Goal: Task Accomplishment & Management: Use online tool/utility

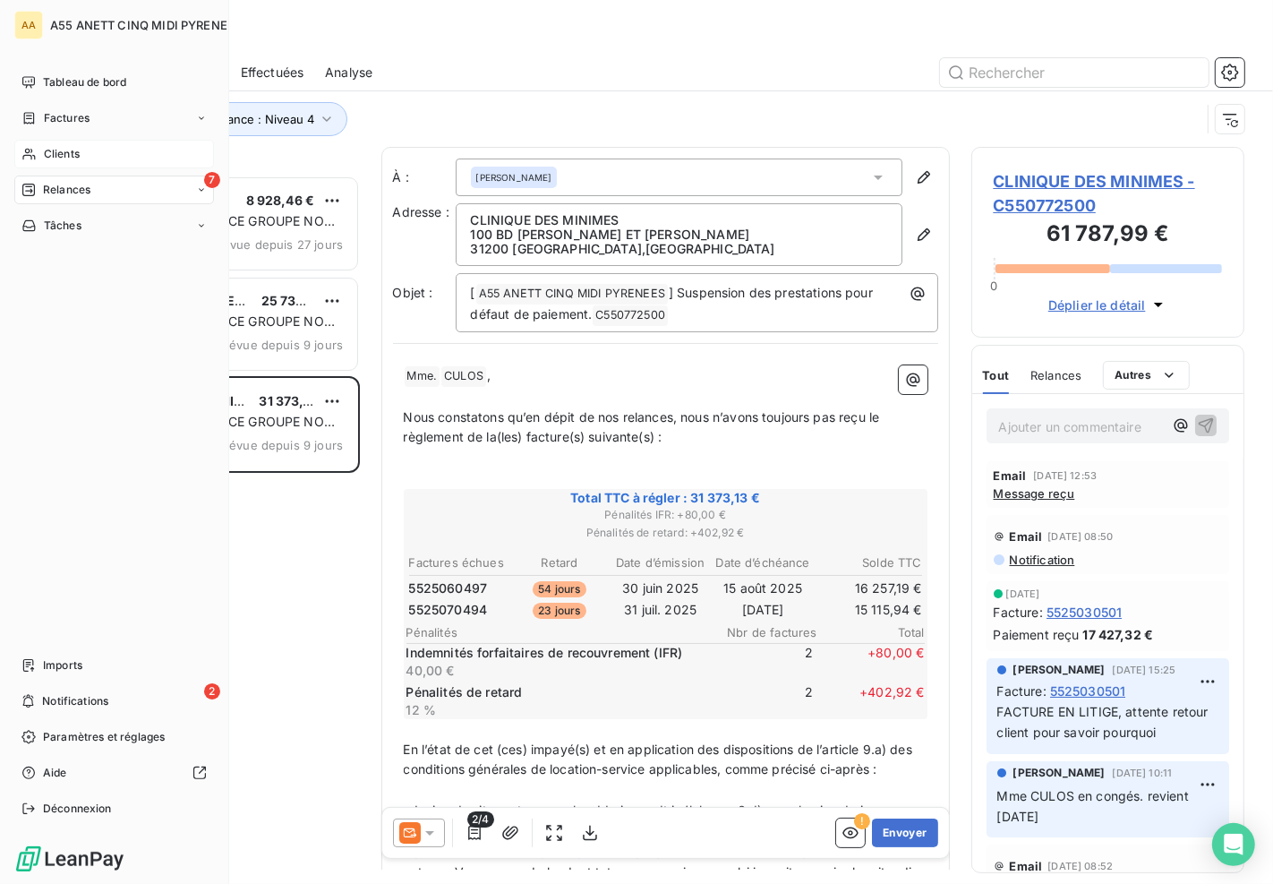
scroll to position [694, 258]
click at [34, 154] on icon at bounding box center [28, 154] width 15 height 14
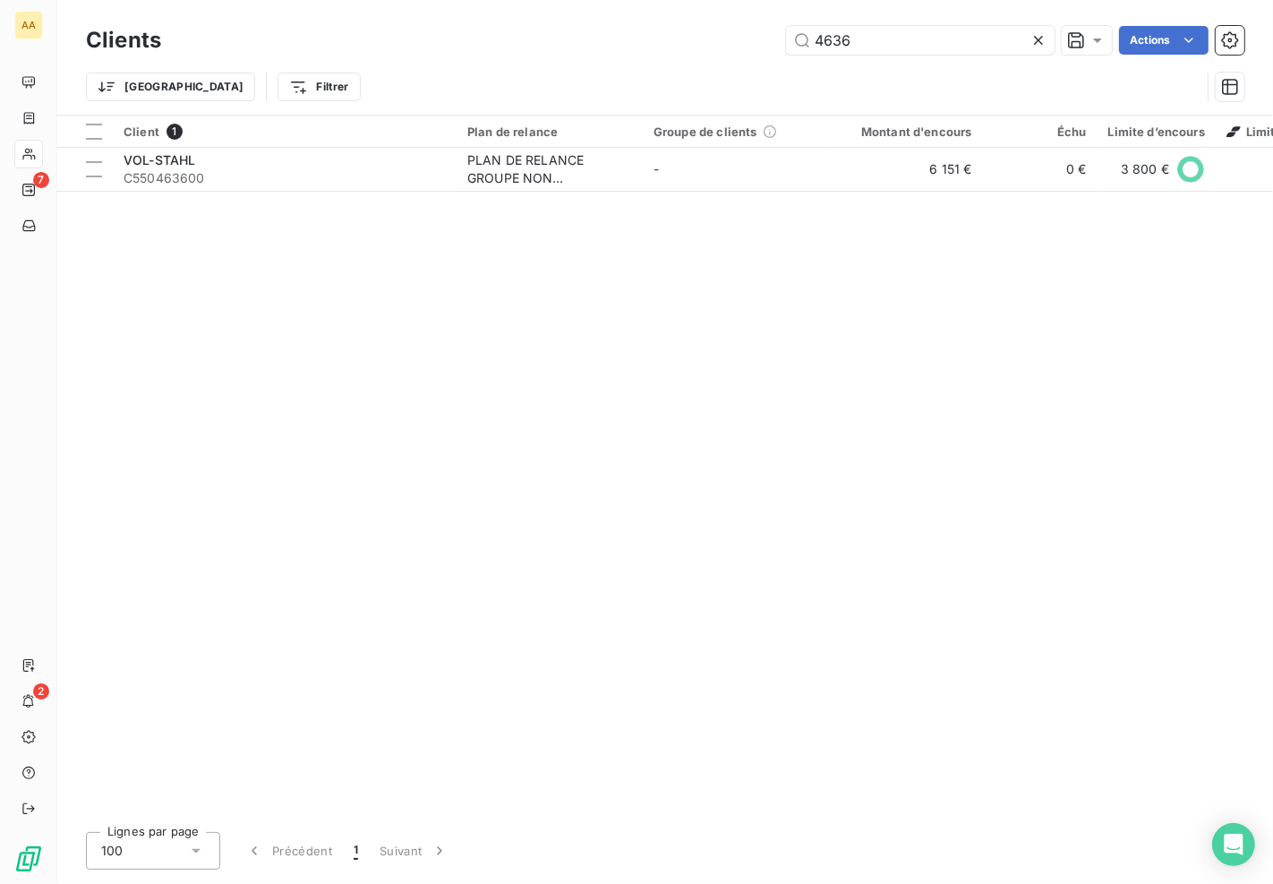
drag, startPoint x: 902, startPoint y: 49, endPoint x: 416, endPoint y: 32, distance: 485.5
click at [696, 48] on div "4636 Actions" at bounding box center [714, 40] width 1062 height 29
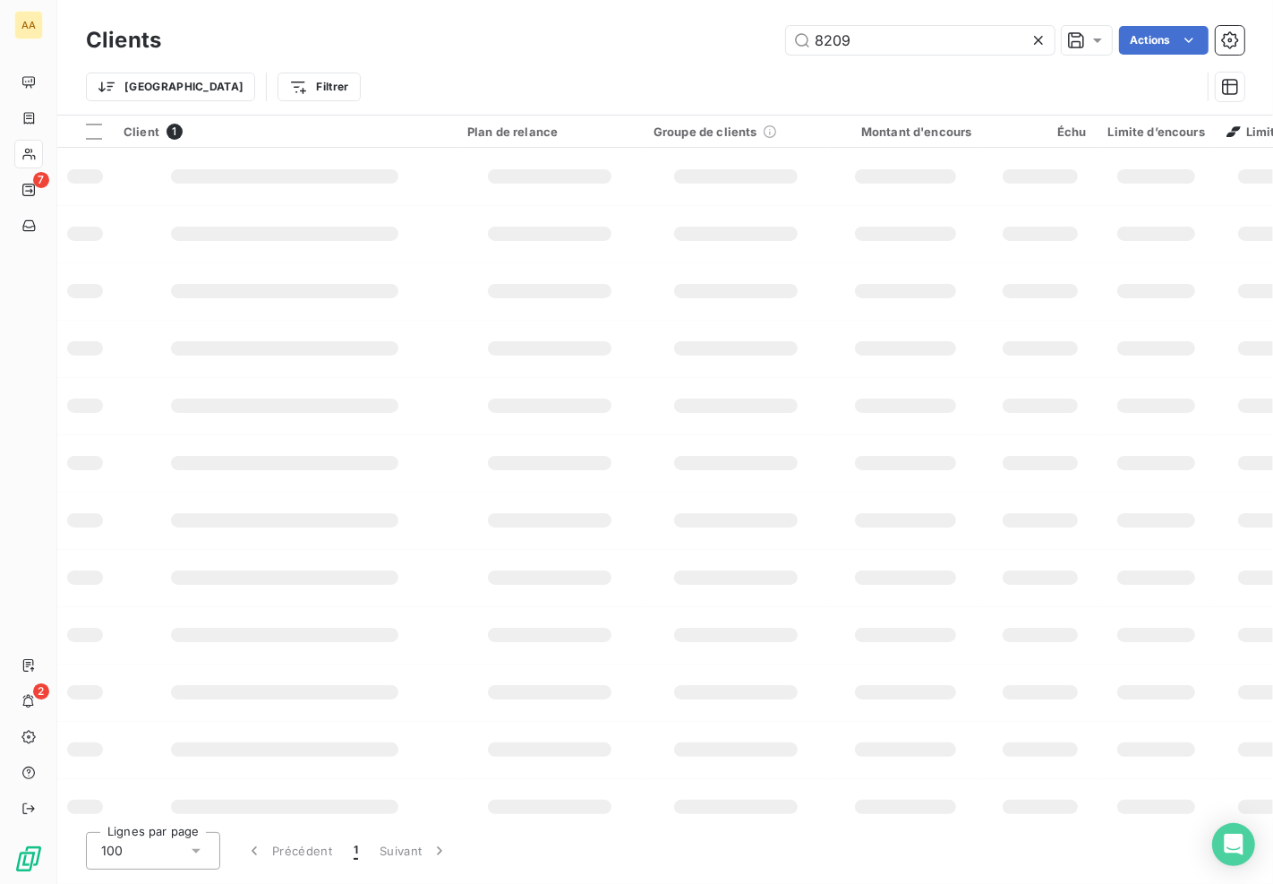
type input "8209"
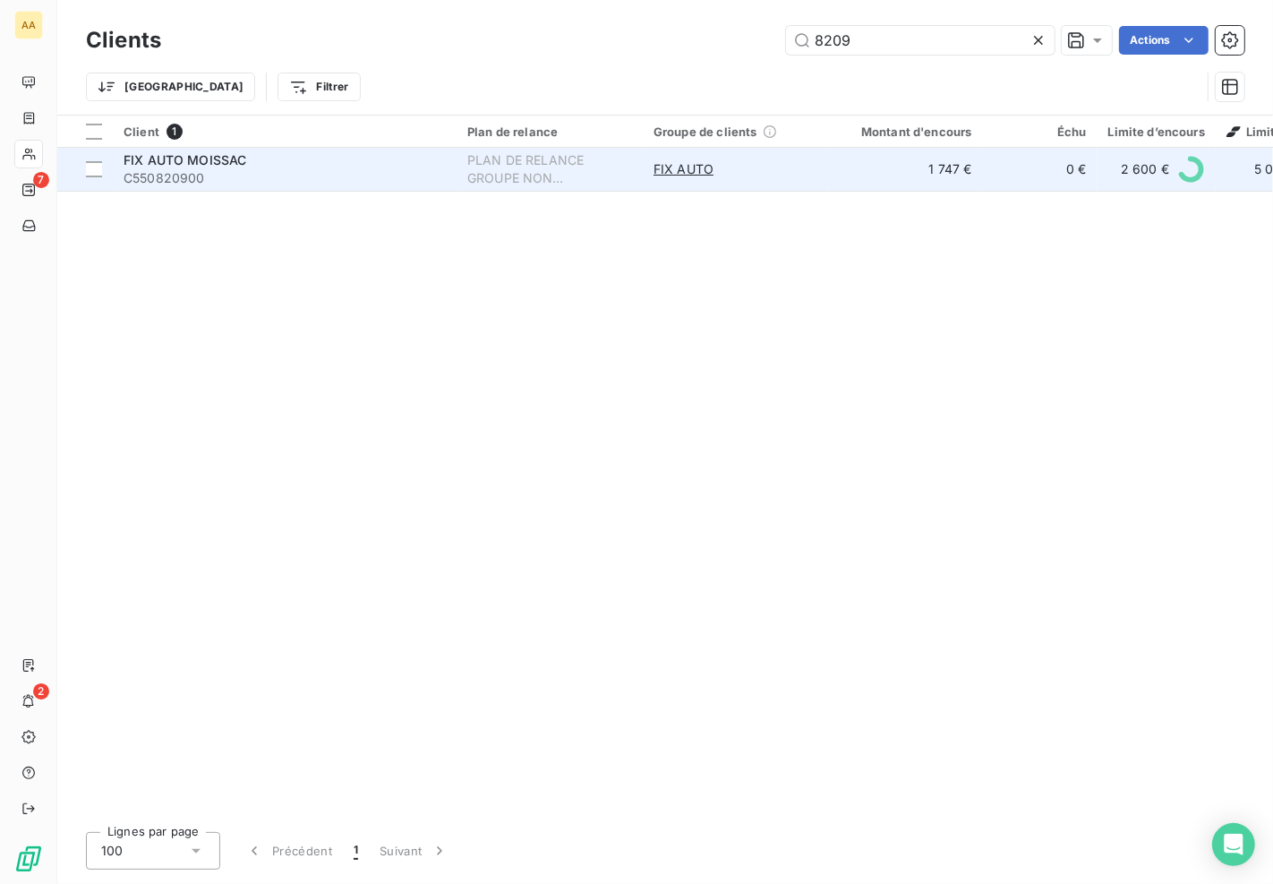
click at [176, 161] on span "FIX AUTO MOISSAC" at bounding box center [185, 159] width 123 height 15
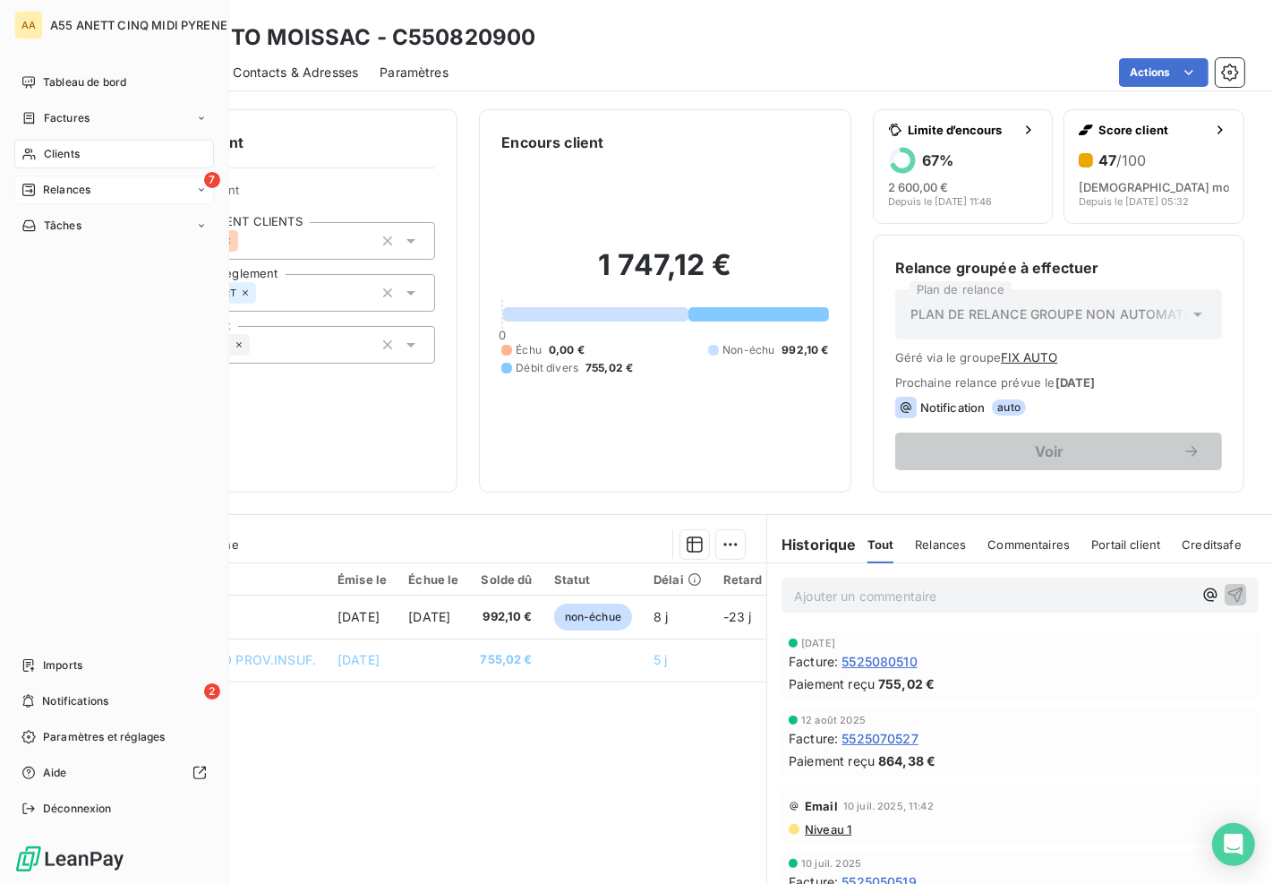
click at [82, 189] on span "Relances" at bounding box center [66, 190] width 47 height 16
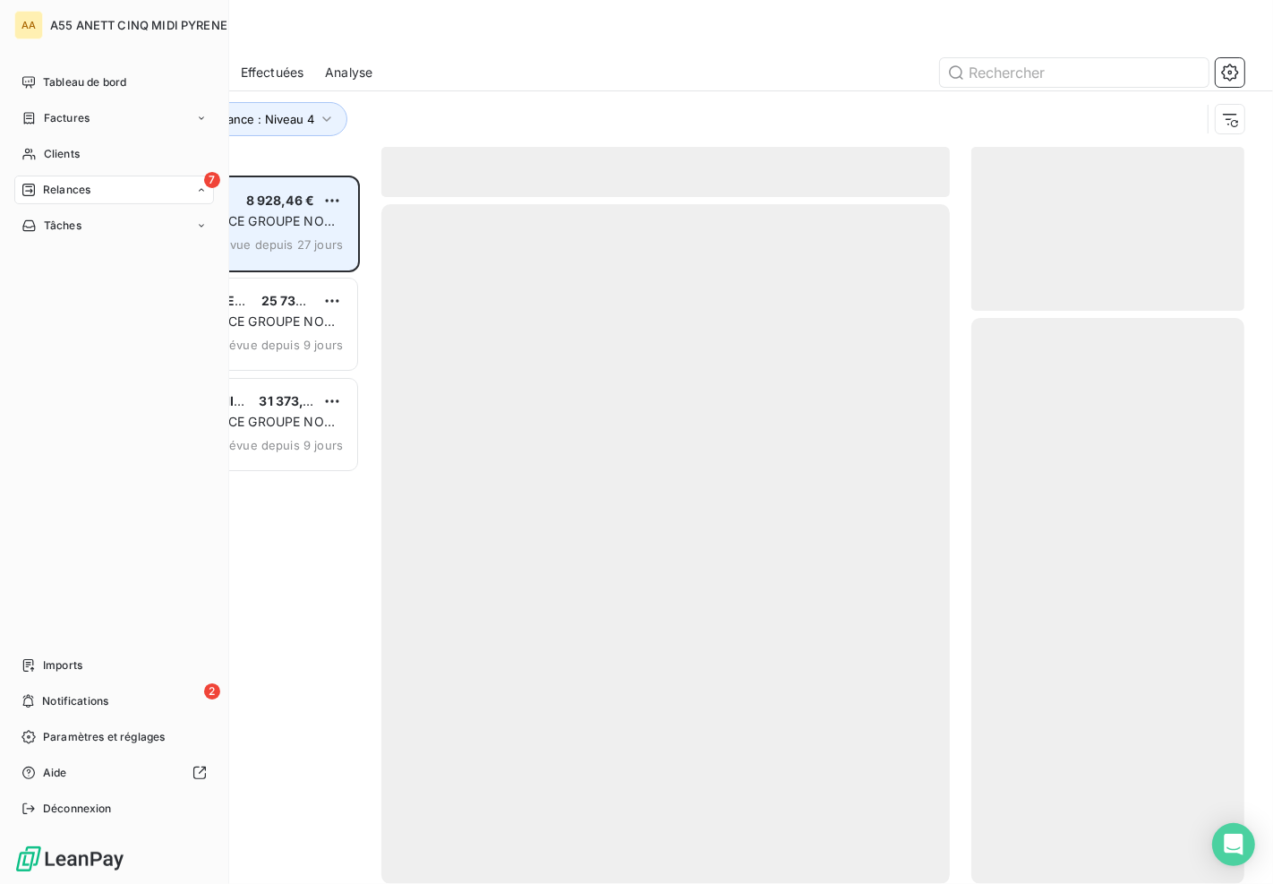
scroll to position [694, 258]
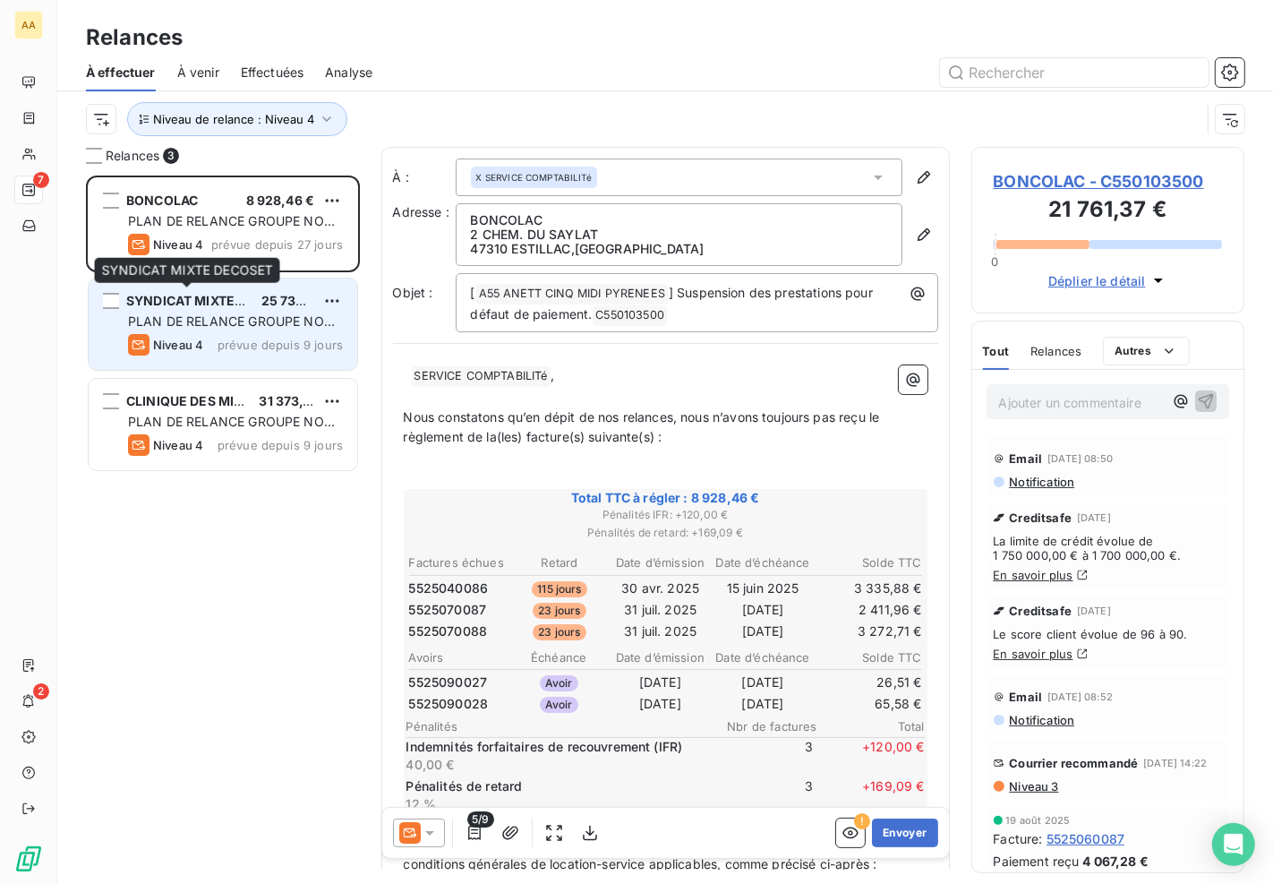
click at [215, 301] on span "SYNDICAT MIXTE DECOSET" at bounding box center [212, 300] width 172 height 15
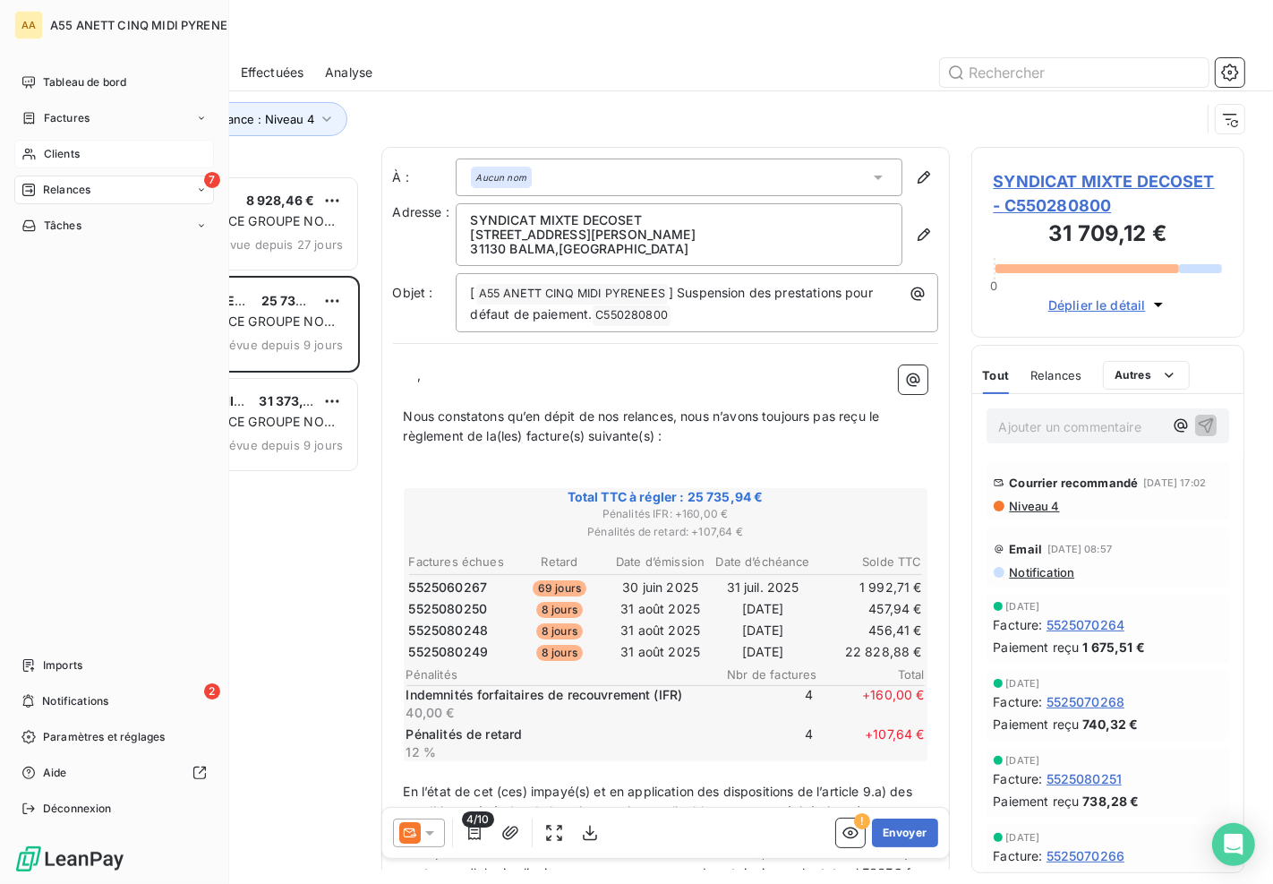
click at [25, 155] on icon at bounding box center [28, 155] width 13 height 12
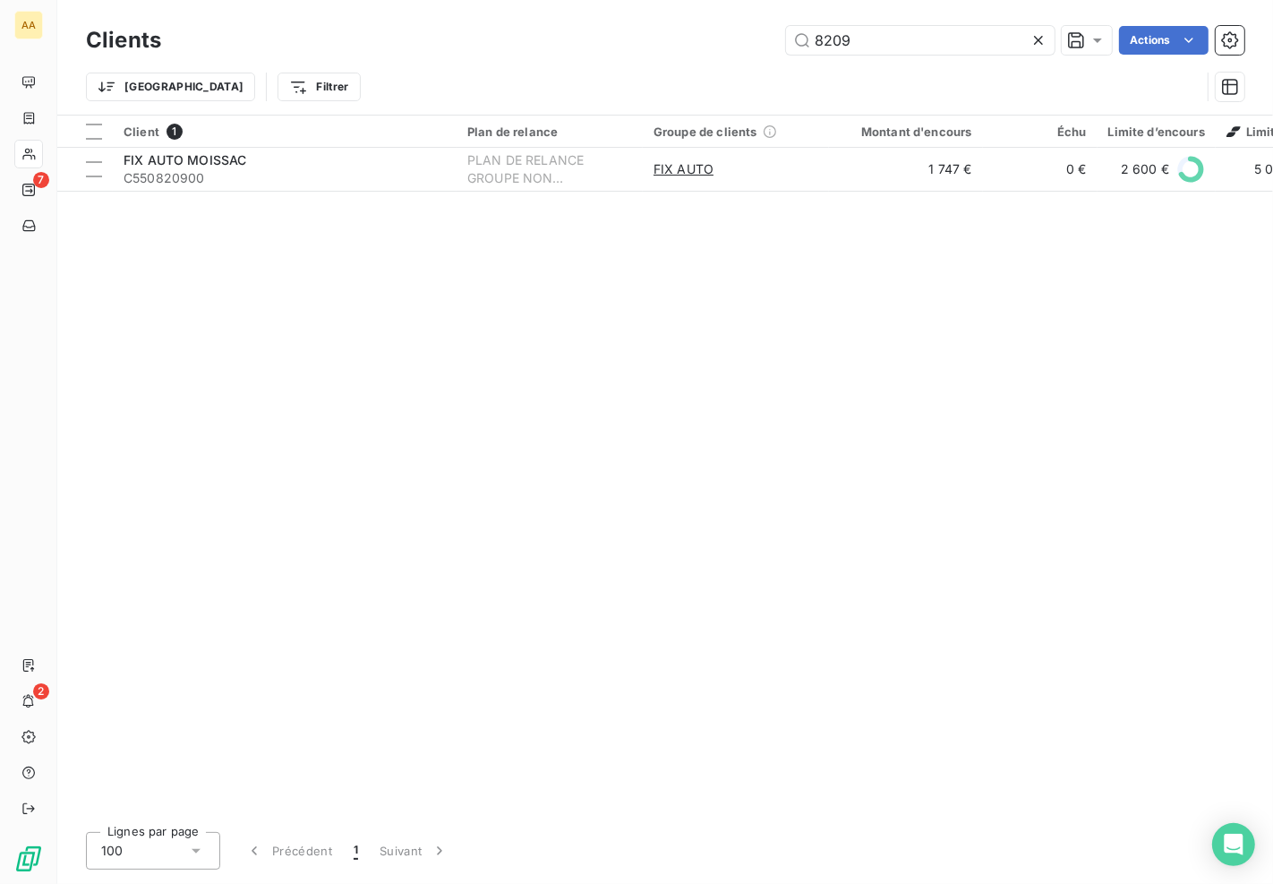
drag, startPoint x: 879, startPoint y: 38, endPoint x: 755, endPoint y: 50, distance: 125.0
click at [755, 50] on div "8209 Actions" at bounding box center [714, 40] width 1062 height 29
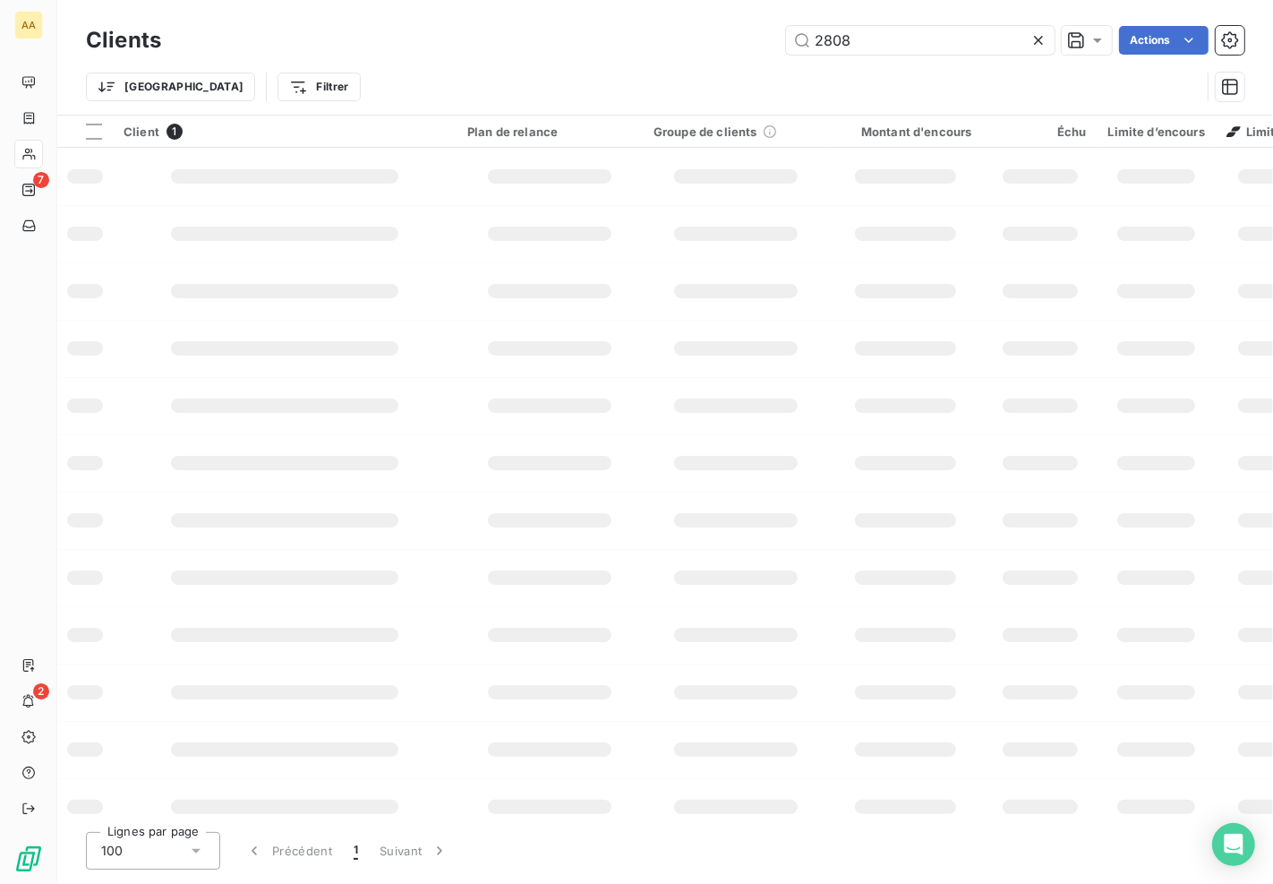
type input "2808"
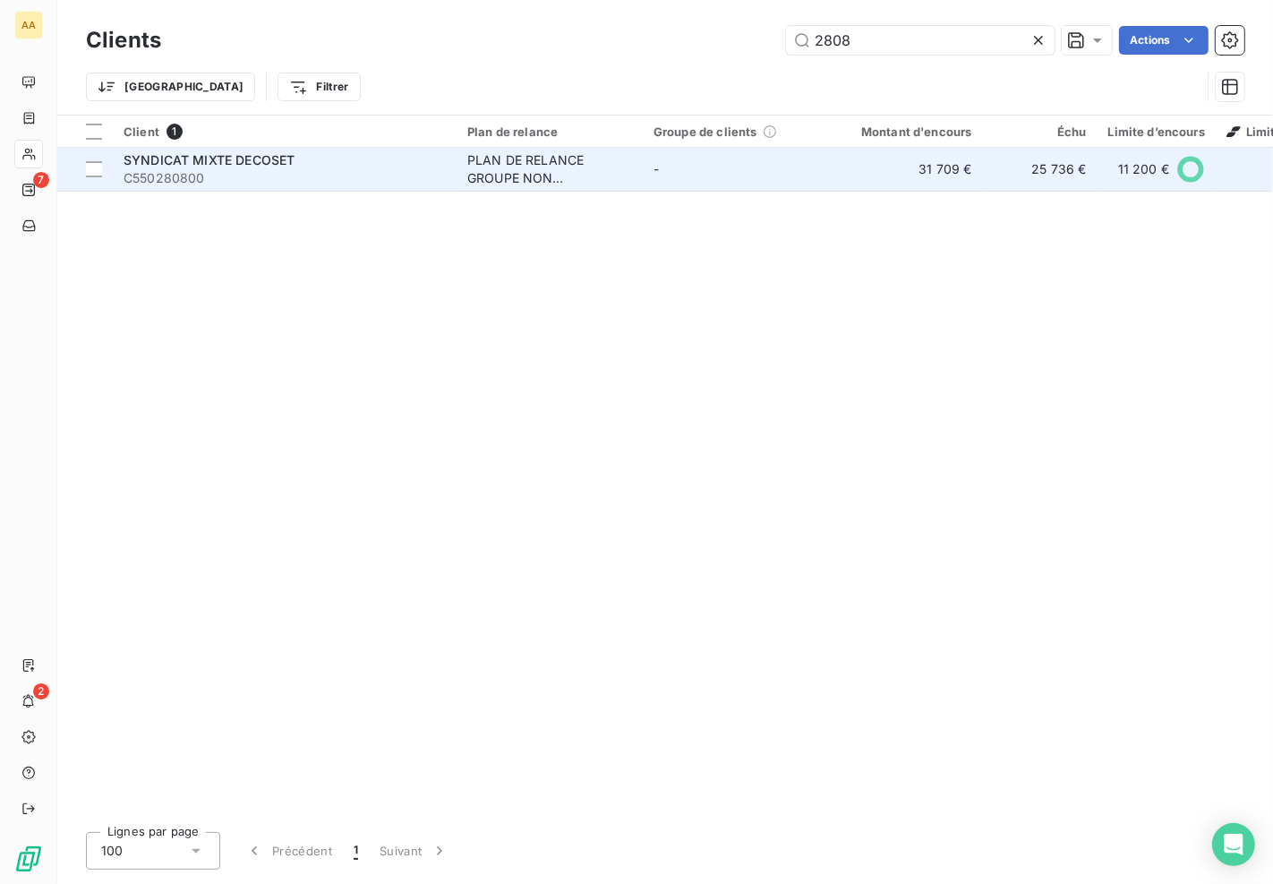
click at [532, 175] on div "PLAN DE RELANCE GROUPE NON AUTOMATIQUE" at bounding box center [549, 169] width 165 height 36
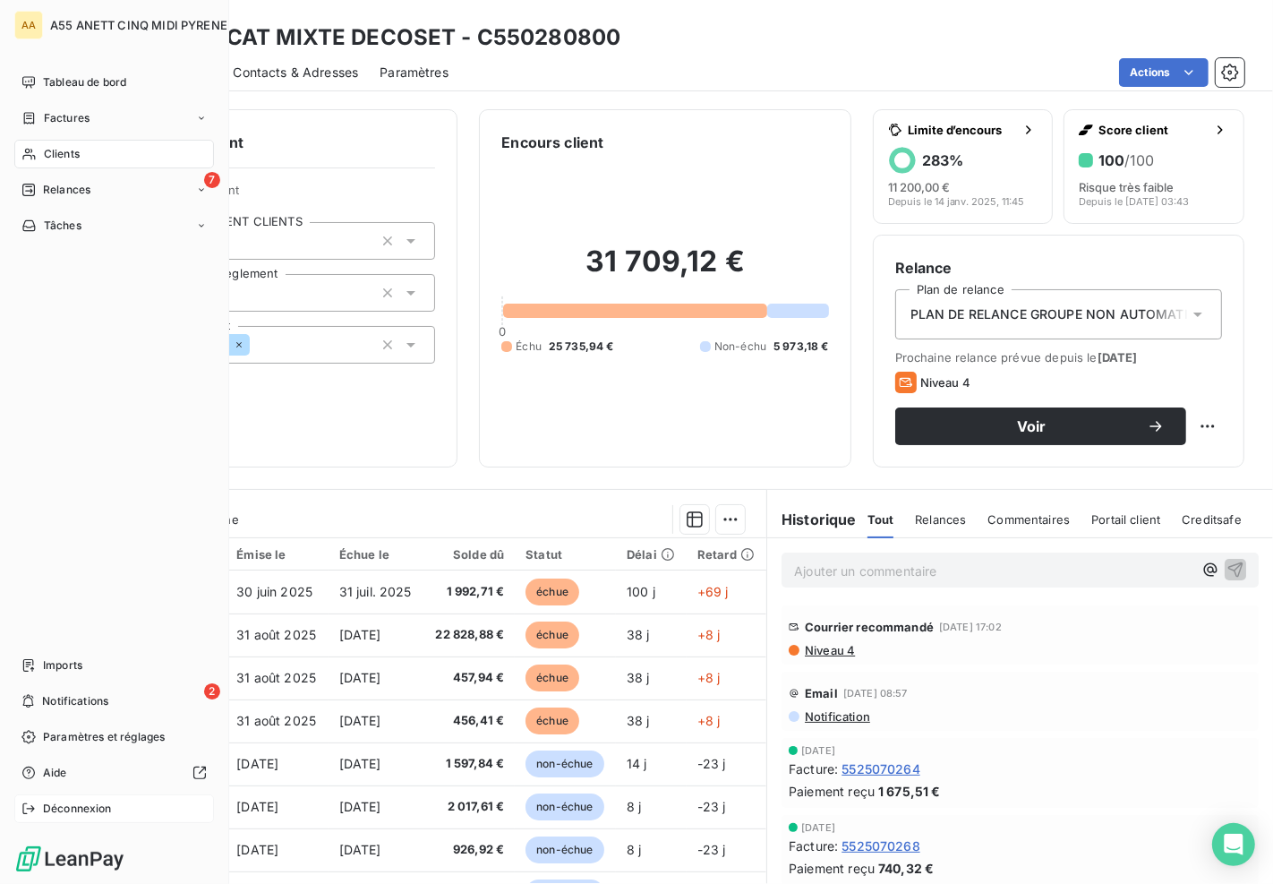
click at [27, 807] on icon at bounding box center [28, 808] width 14 height 14
